Goal: Task Accomplishment & Management: Manage account settings

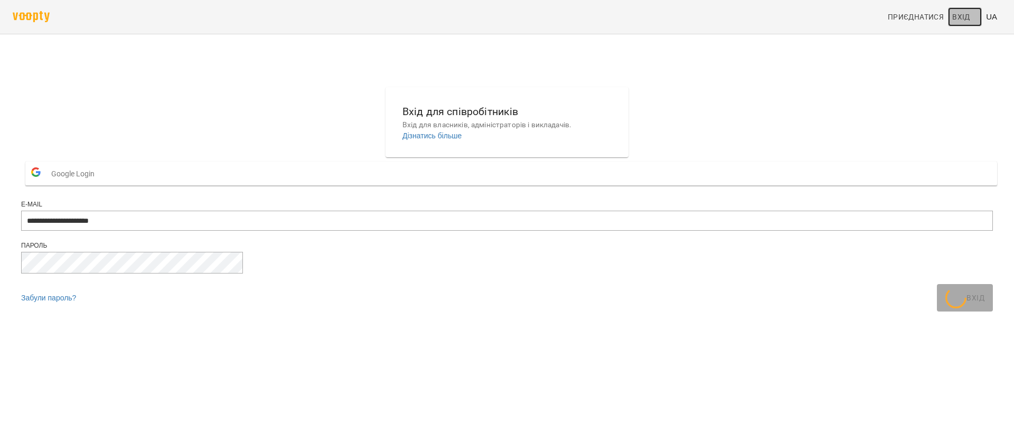
click at [965, 13] on span "Вхід" at bounding box center [961, 17] width 18 height 13
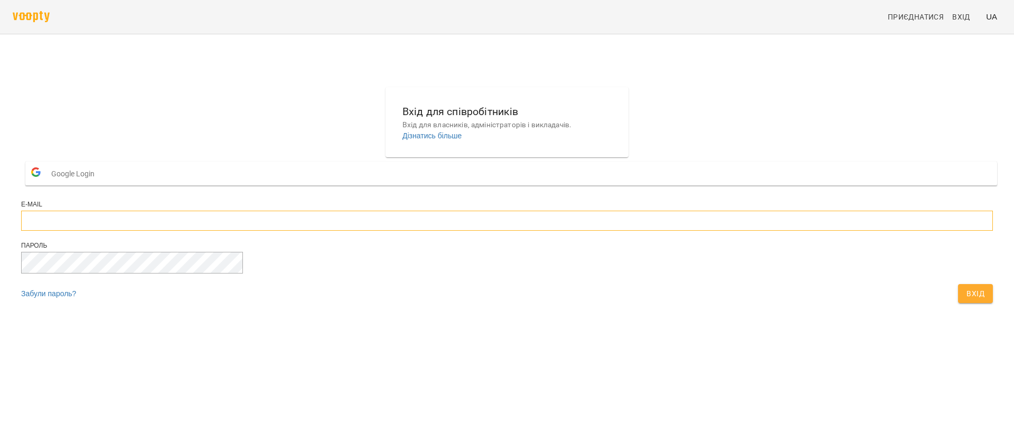
type input "**********"
click at [958, 303] on button "Вхід" at bounding box center [975, 293] width 35 height 19
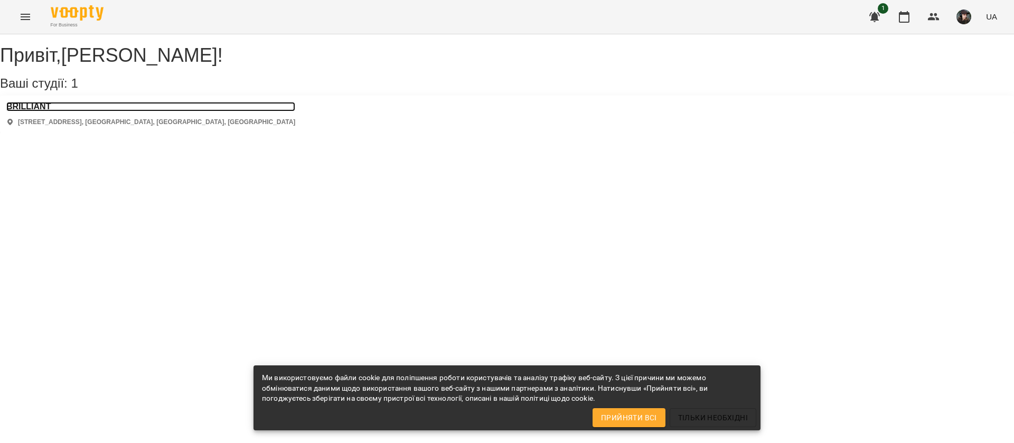
click at [52, 111] on h3 "BRILLIANT" at bounding box center [150, 107] width 289 height 10
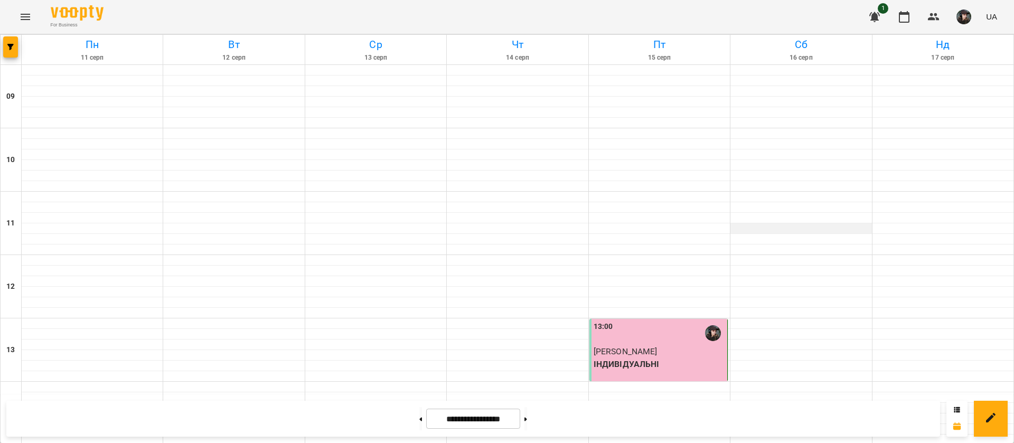
scroll to position [303, 0]
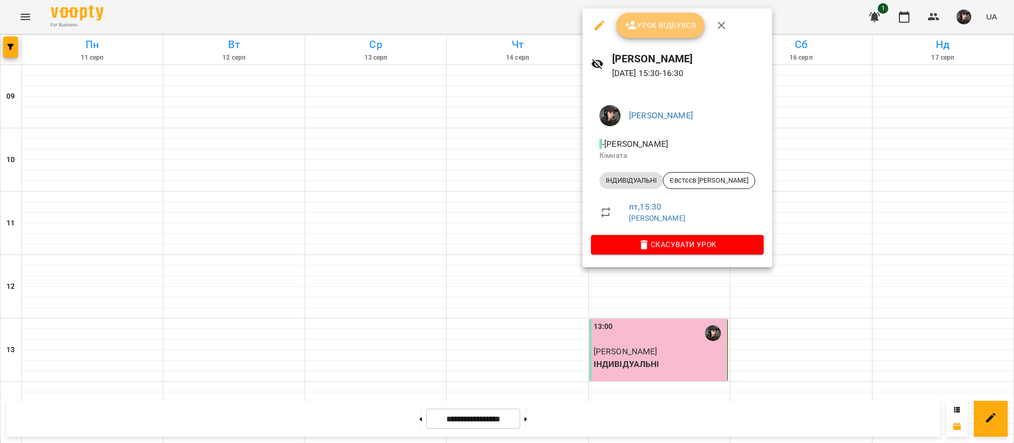
click at [670, 26] on span "Урок відбувся" at bounding box center [661, 25] width 72 height 13
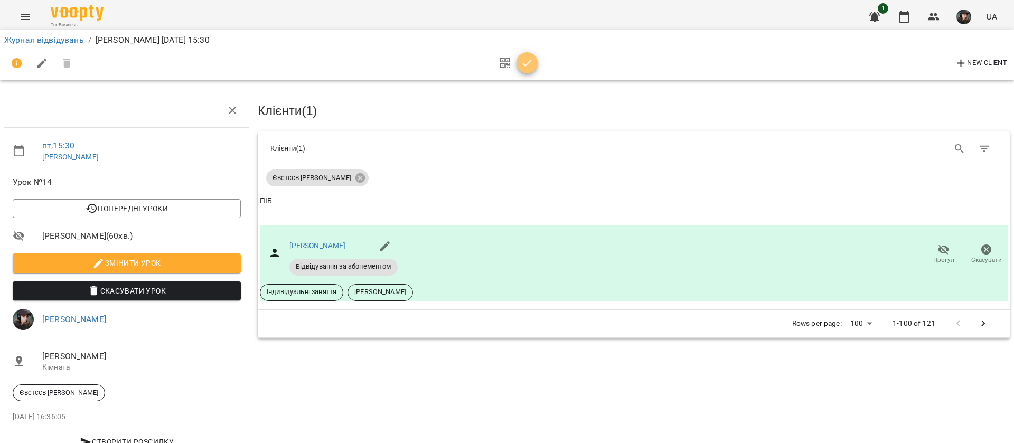
click at [523, 63] on icon "button" at bounding box center [527, 63] width 9 height 7
